Goal: Find specific page/section: Find specific page/section

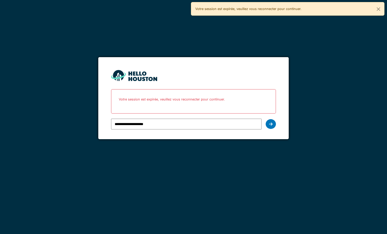
type input "**********"
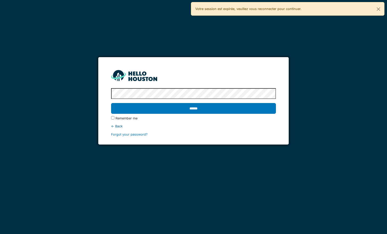
click at [111, 103] on input "******" at bounding box center [193, 108] width 165 height 11
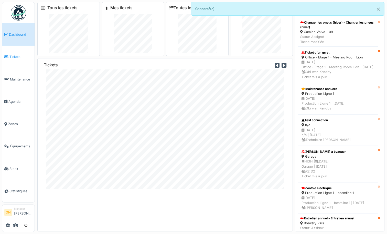
click at [15, 57] on span "Tickets" at bounding box center [20, 56] width 23 height 5
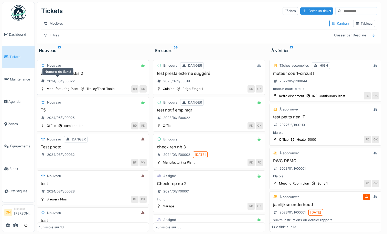
click at [72, 77] on div "2024/06/1/00022" at bounding box center [57, 81] width 37 height 8
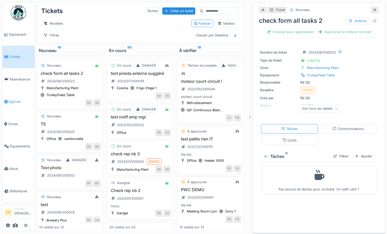
click at [12, 100] on span "Agenda" at bounding box center [20, 101] width 24 height 5
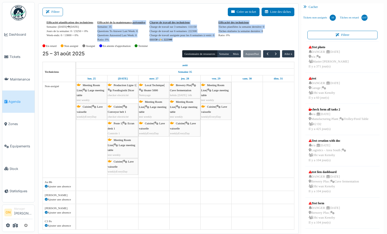
drag, startPoint x: 273, startPoint y: 41, endPoint x: 104, endPoint y: 25, distance: 169.2
click at [104, 25] on div "Efficacité planification des techniciens Semaine: 01/09/2025 07/09/2025 Jours d…" at bounding box center [168, 31] width 252 height 22
drag, startPoint x: 43, startPoint y: 20, endPoint x: 270, endPoint y: 44, distance: 228.9
click at [270, 44] on div "Filtrer Créer un ticket Liste des tâches Efficacité planification des technicie…" at bounding box center [168, 118] width 261 height 230
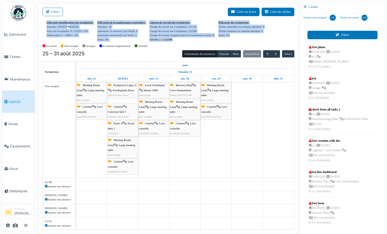
click at [342, 38] on button "Filtrer" at bounding box center [342, 35] width 70 height 8
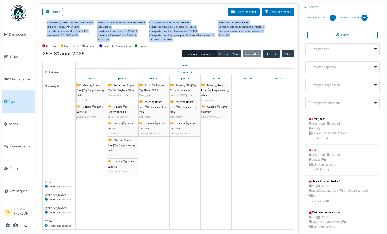
click at [335, 52] on div "Filtrer par lieu Remove item" at bounding box center [342, 48] width 70 height 7
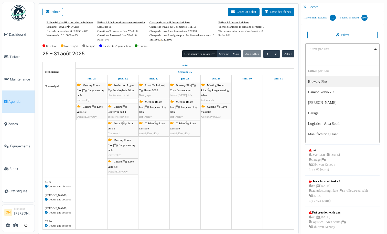
select select "****"
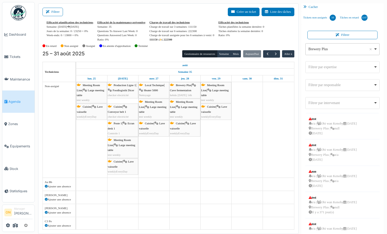
click at [320, 64] on div "Filtrer par expertise Remove item" at bounding box center [342, 66] width 70 height 7
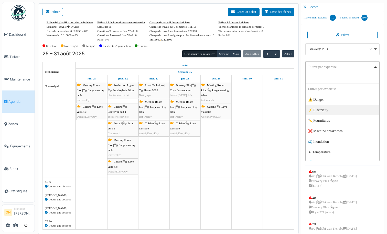
select select "**"
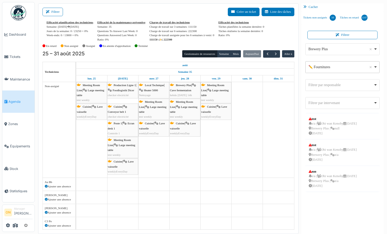
click at [322, 85] on div "Filtrer par responsable Remove item" at bounding box center [340, 84] width 65 height 5
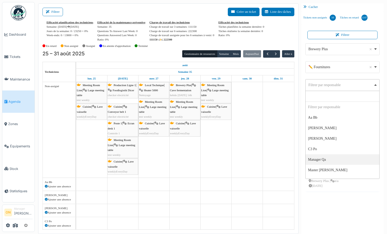
select select "*****"
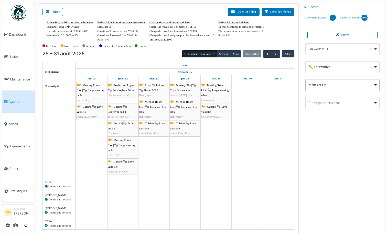
click at [329, 104] on div "Filtrer par intervenant Remove item" at bounding box center [340, 102] width 65 height 5
select select "****"
click at [324, 143] on div at bounding box center [342, 172] width 74 height 118
click at [308, 9] on div "Cacher" at bounding box center [342, 6] width 83 height 7
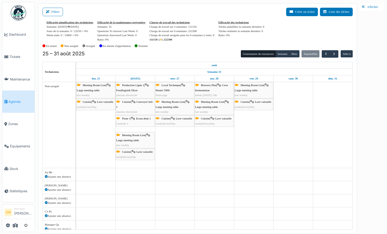
click at [204, 33] on div "Charge de travail sur 6 semaines: 222300" at bounding box center [181, 31] width 65 height 4
click at [368, 6] on div "Afficher" at bounding box center [372, 6] width 24 height 7
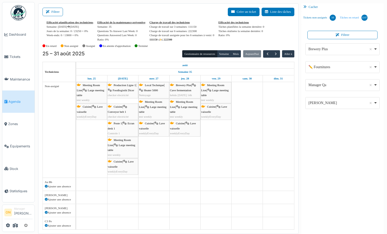
click at [355, 14] on link "Tâches en retard 1107" at bounding box center [354, 18] width 32 height 14
click at [321, 18] on link "Tickets non-assignés 10" at bounding box center [319, 18] width 37 height 14
click at [330, 49] on div "Brewery Plus Remove item" at bounding box center [340, 48] width 65 height 5
select select
click at [339, 169] on div at bounding box center [342, 172] width 74 height 118
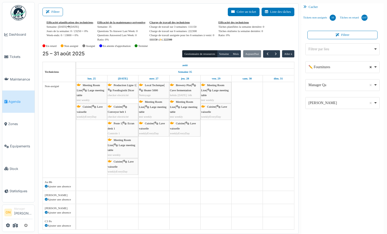
select select
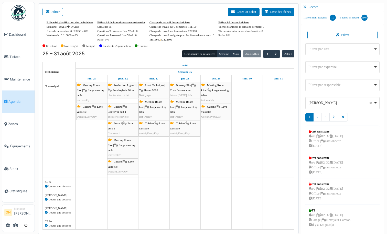
select select
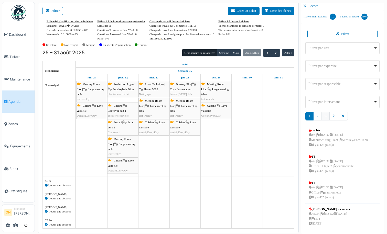
click at [327, 114] on link "3" at bounding box center [325, 116] width 8 height 8
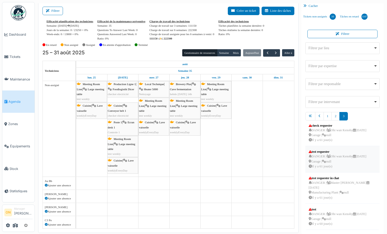
scroll to position [0, 0]
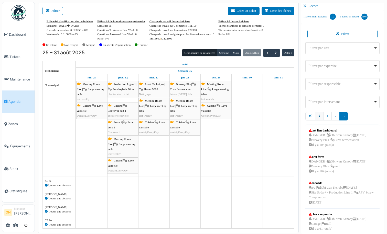
click at [321, 115] on link "pager" at bounding box center [319, 116] width 9 height 8
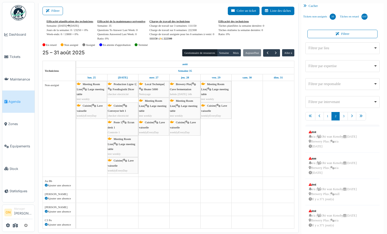
scroll to position [167, 0]
